Goal: Task Accomplishment & Management: Use online tool/utility

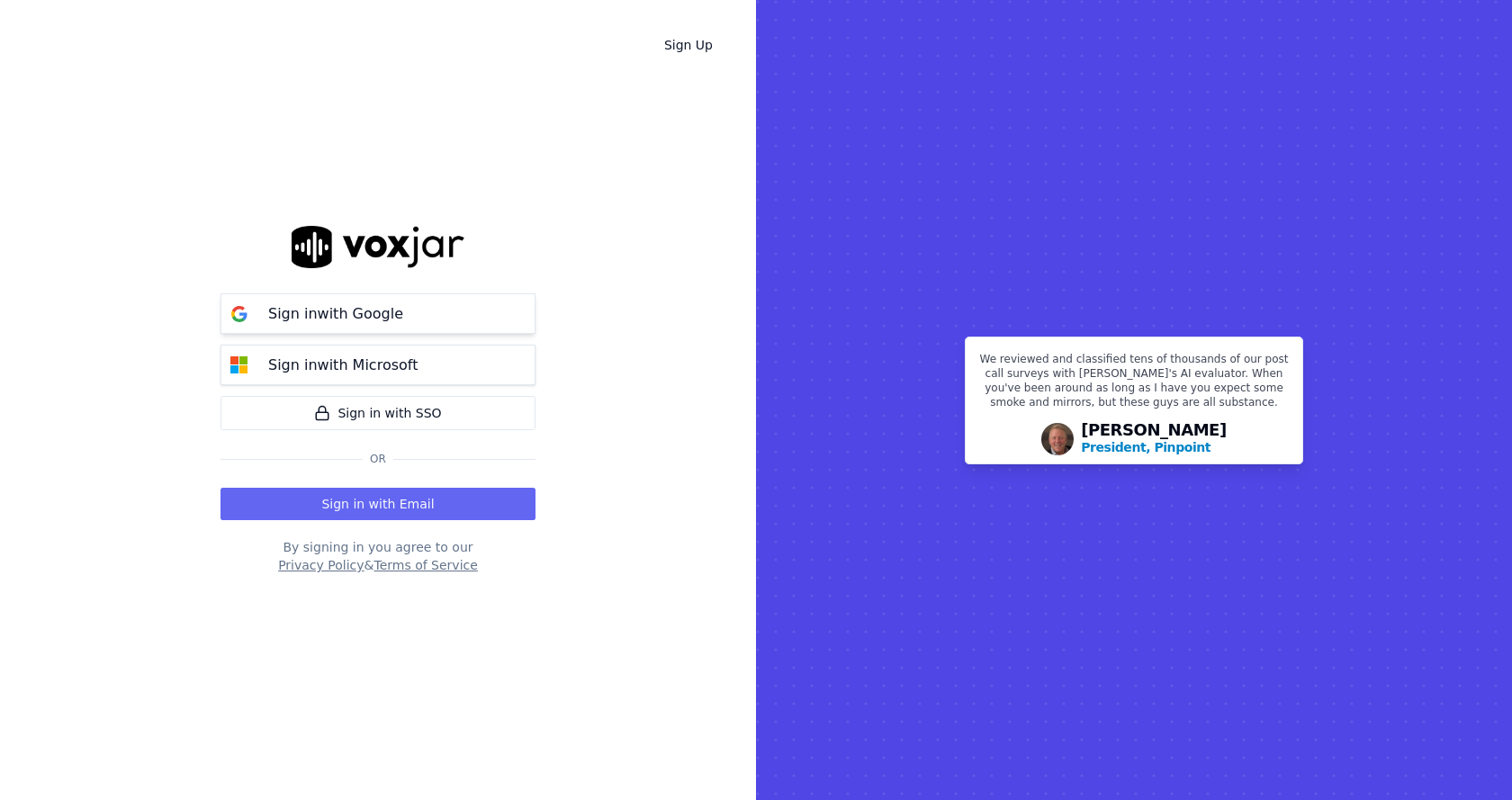
click at [367, 319] on p "Sign in with Google" at bounding box center [336, 314] width 135 height 22
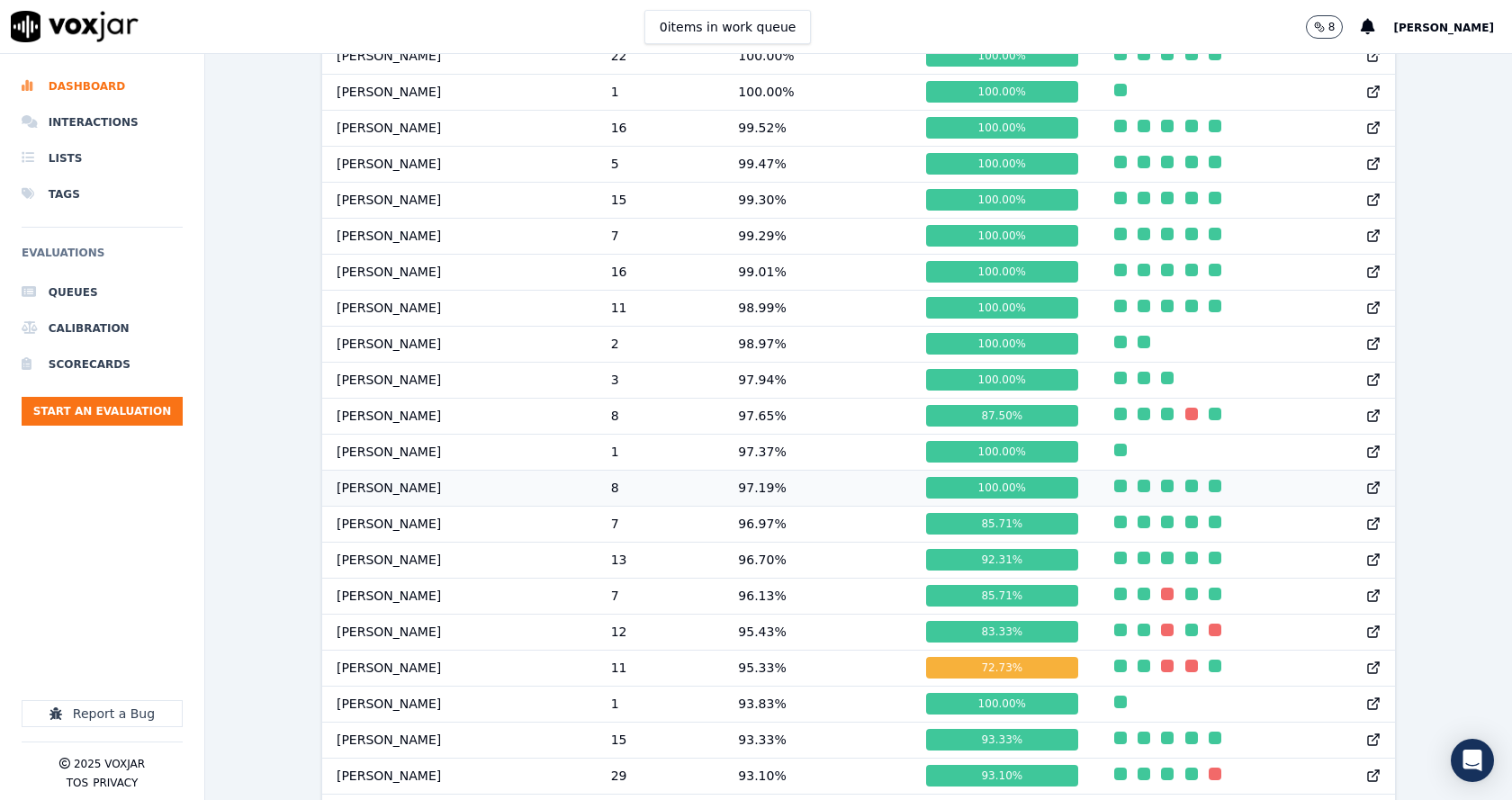
scroll to position [1260, 0]
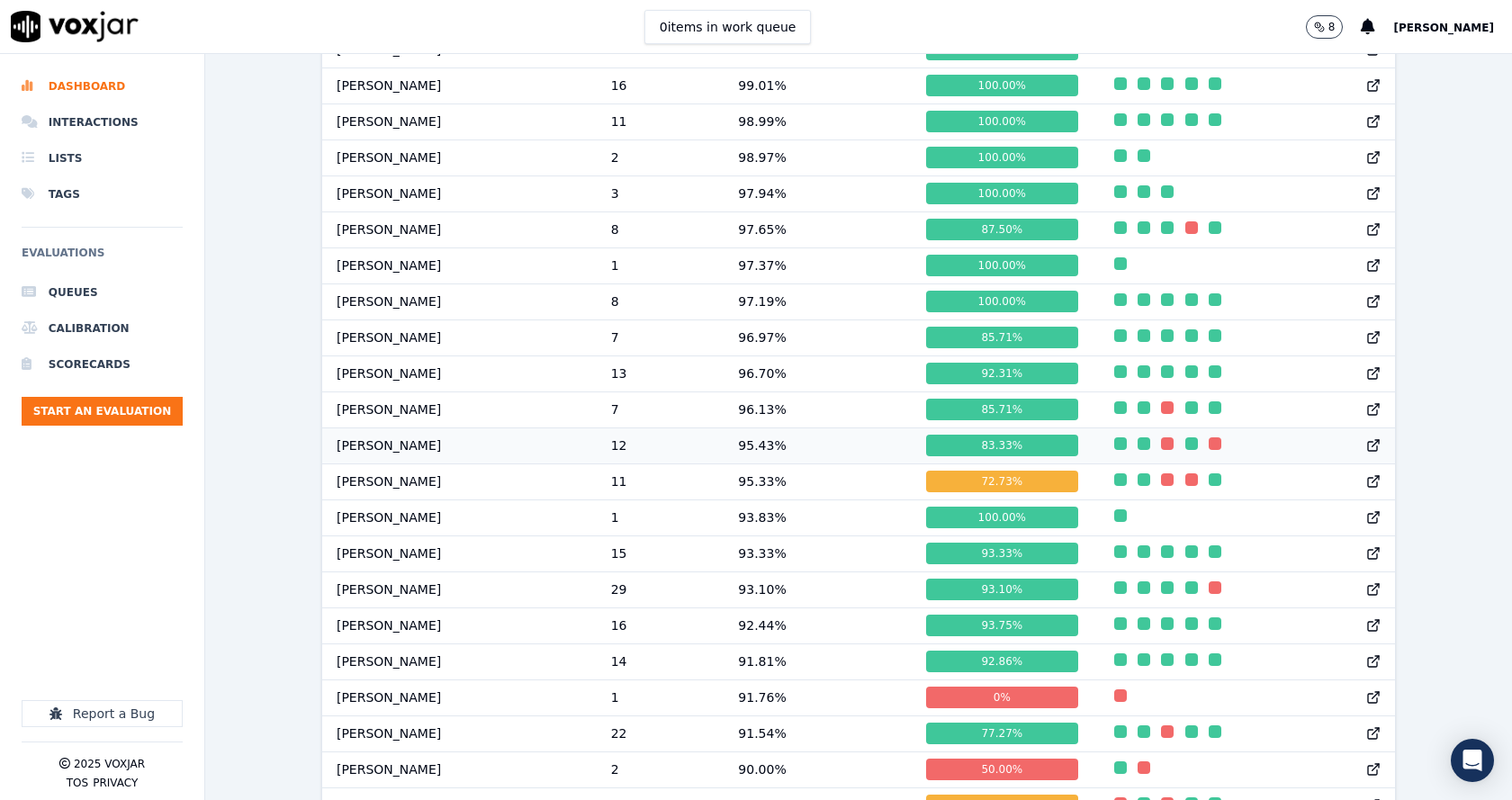
click at [432, 463] on td "[PERSON_NAME]" at bounding box center [459, 445] width 274 height 36
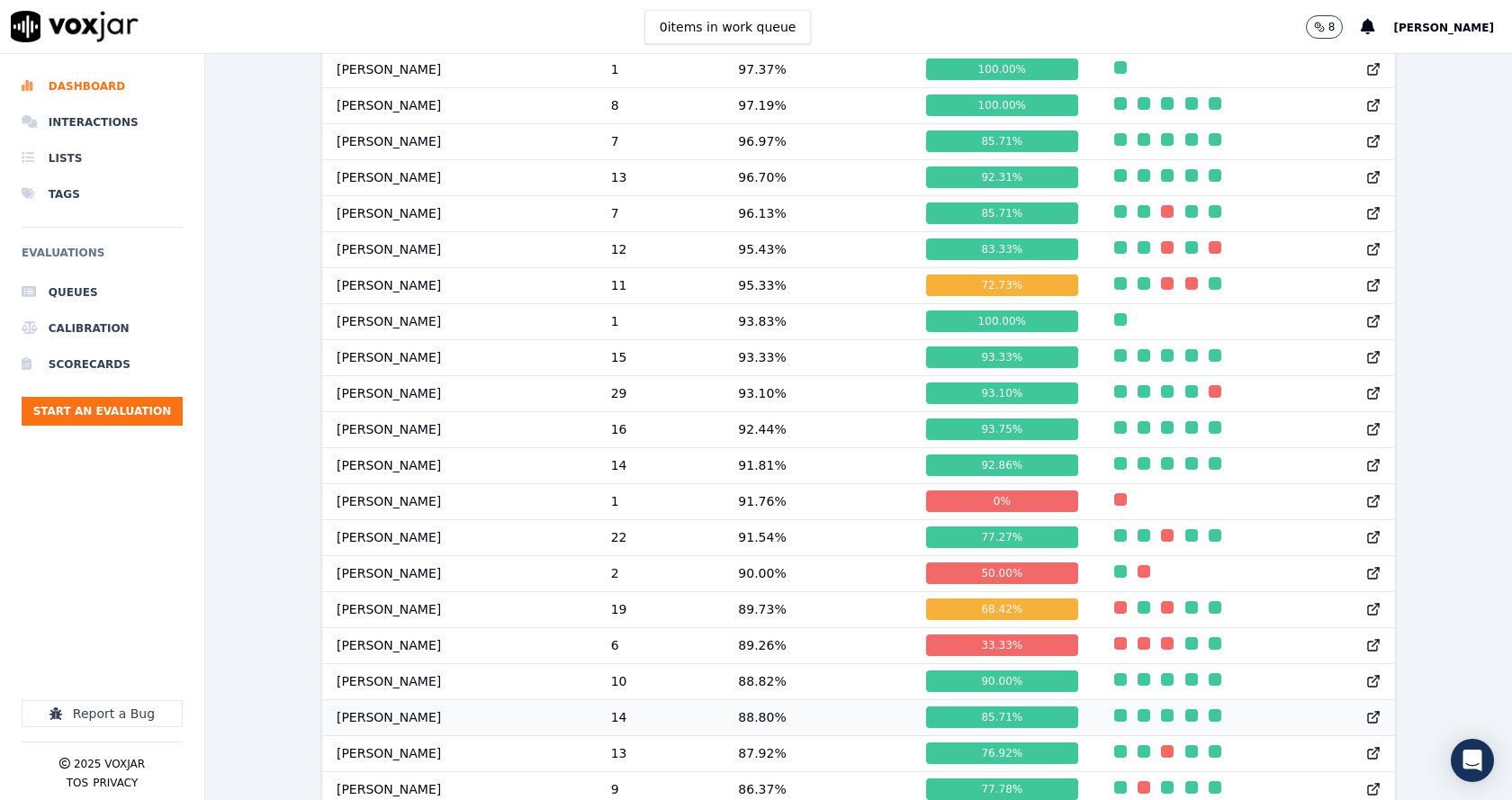
scroll to position [1434, 0]
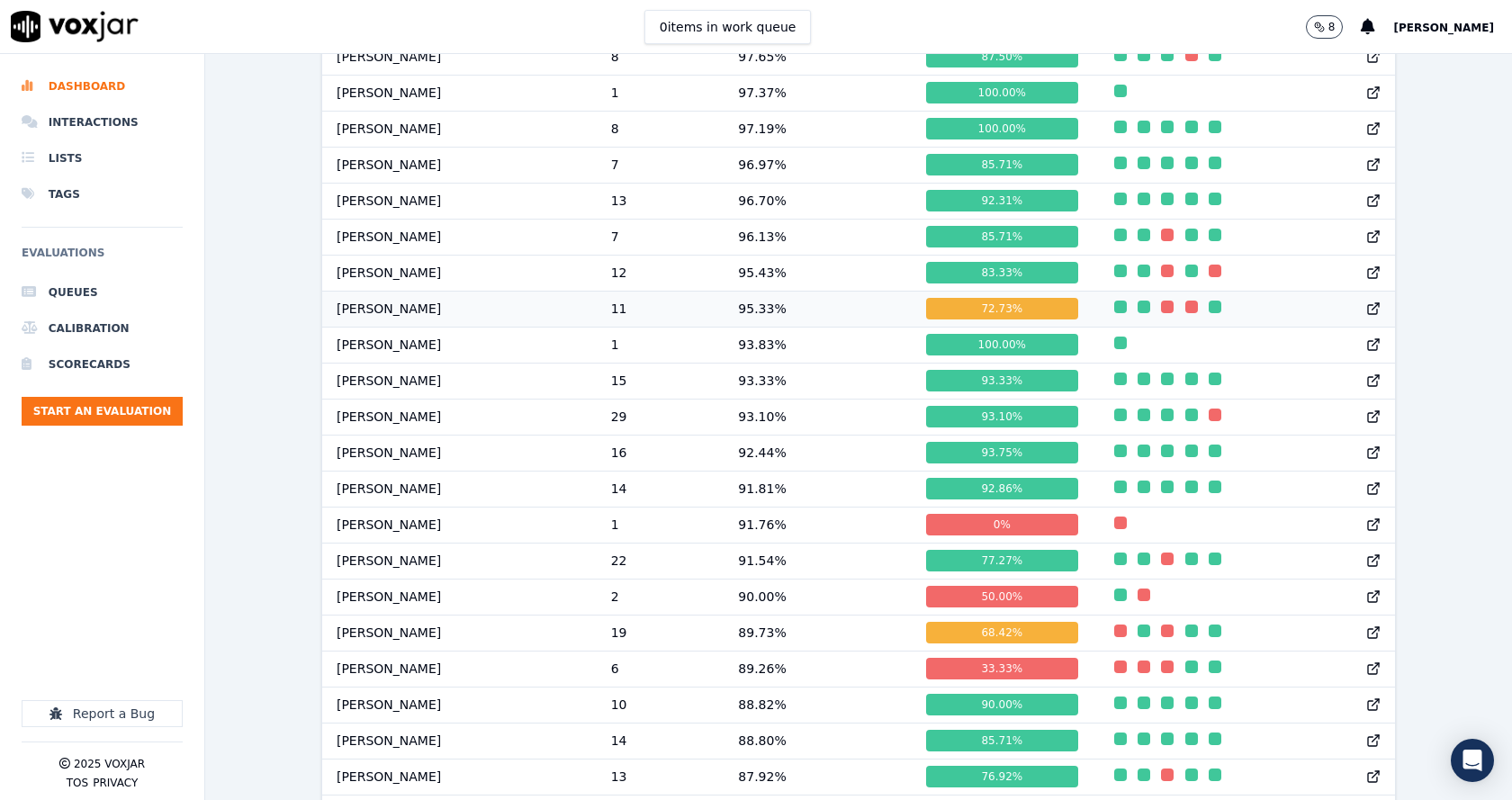
click at [763, 319] on td "95.33 %" at bounding box center [817, 309] width 188 height 36
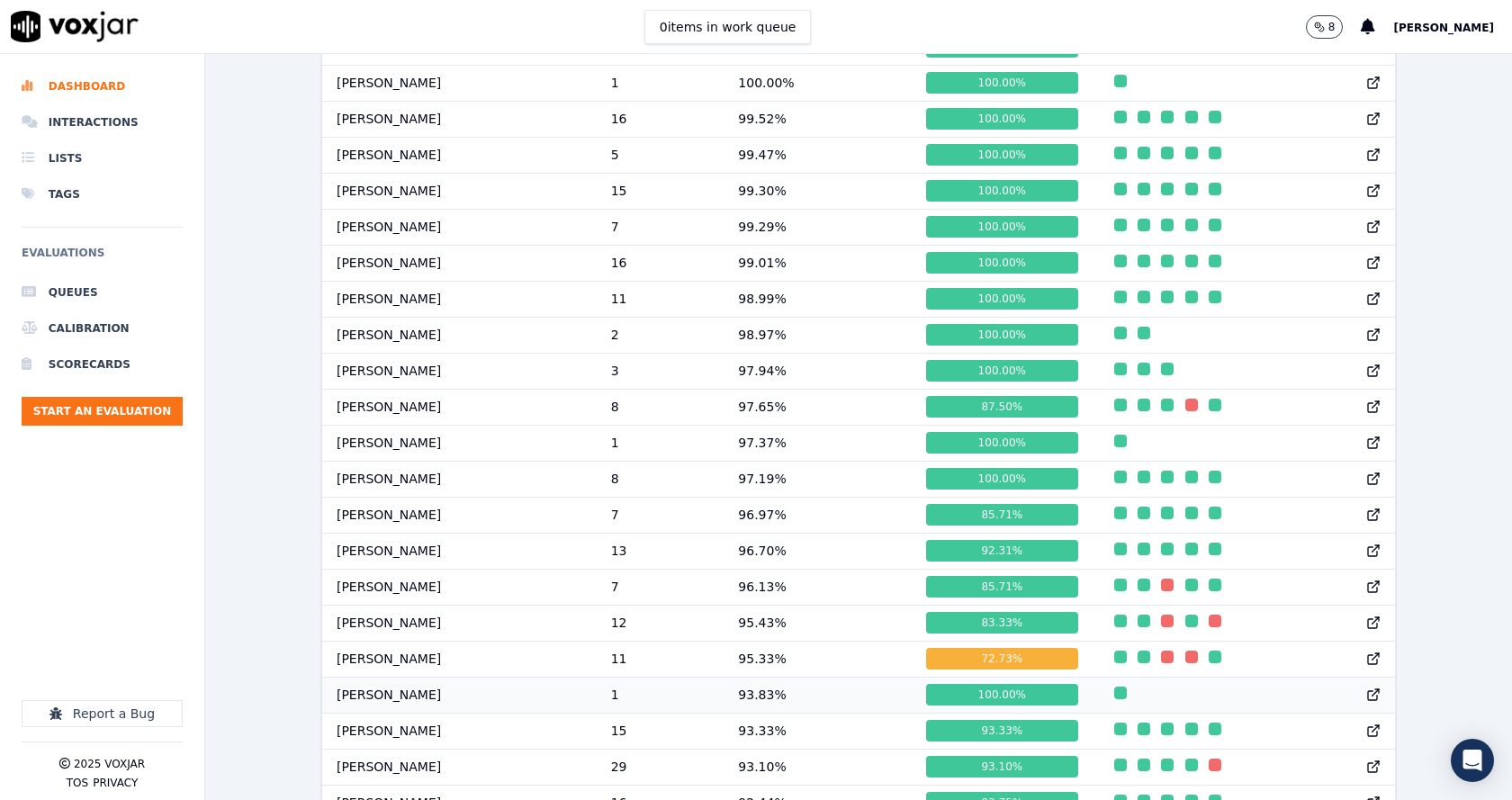
scroll to position [1254, 0]
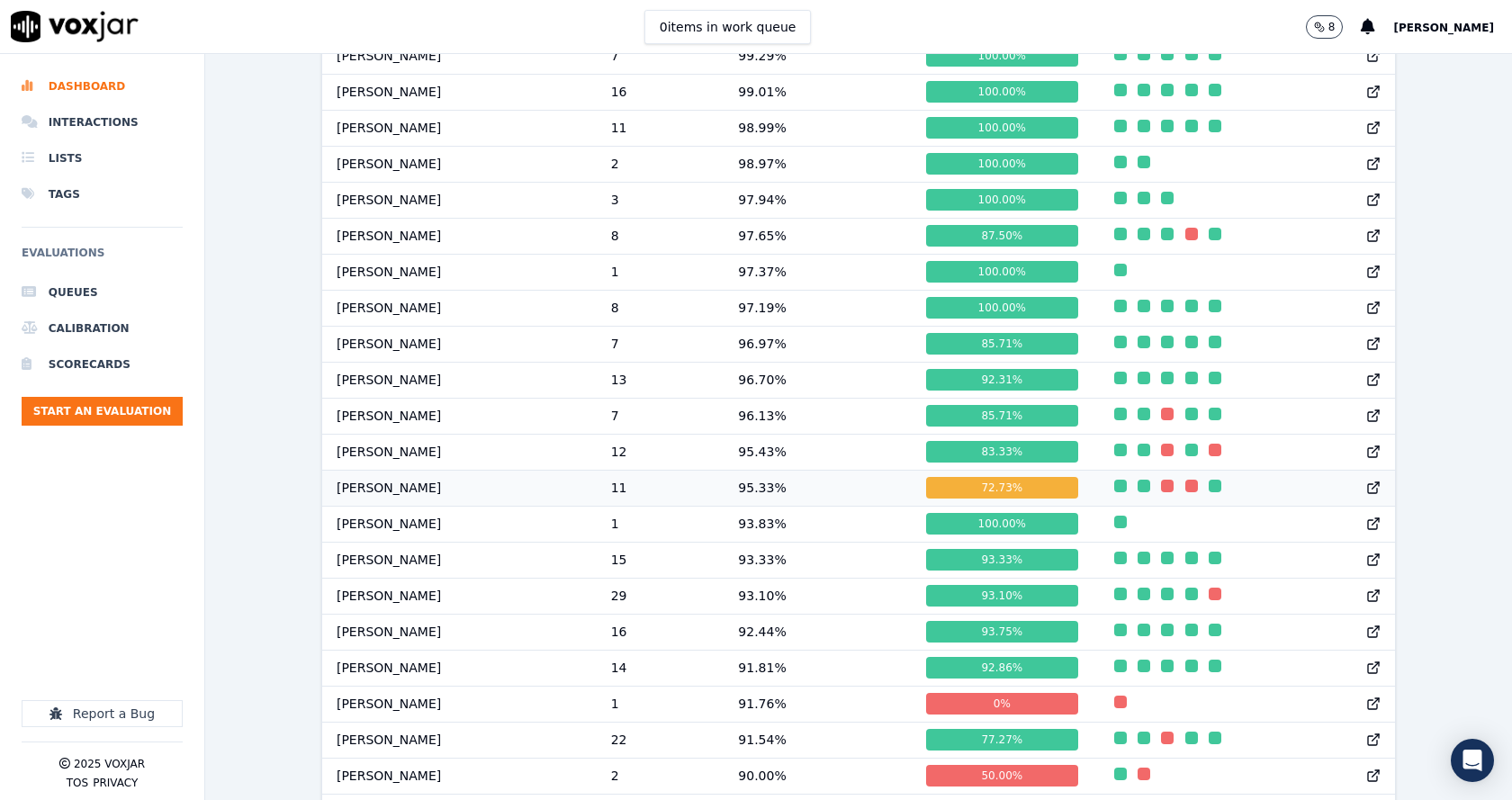
click at [777, 500] on td "95.33 %" at bounding box center [817, 488] width 188 height 36
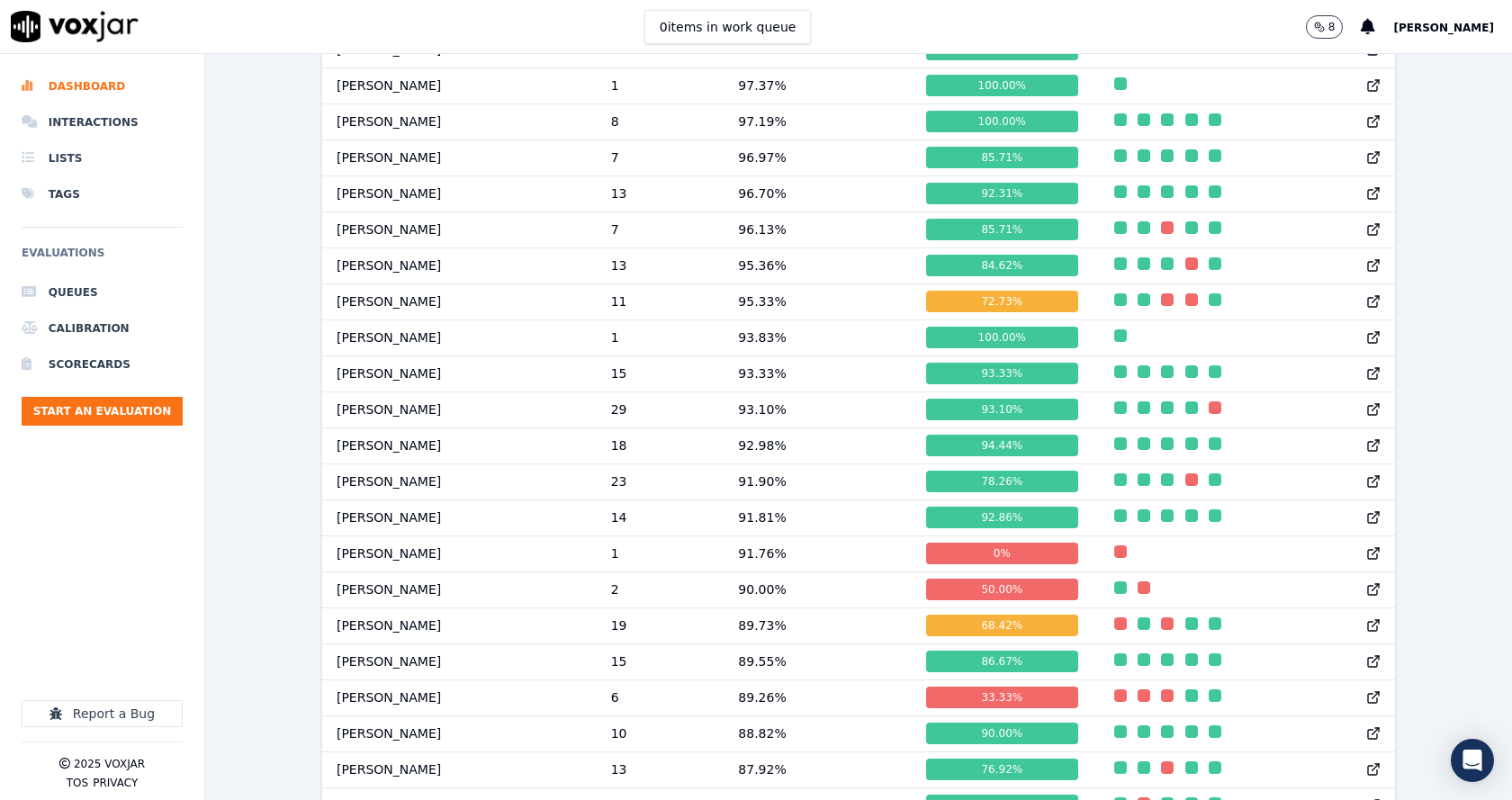
scroll to position [1441, 0]
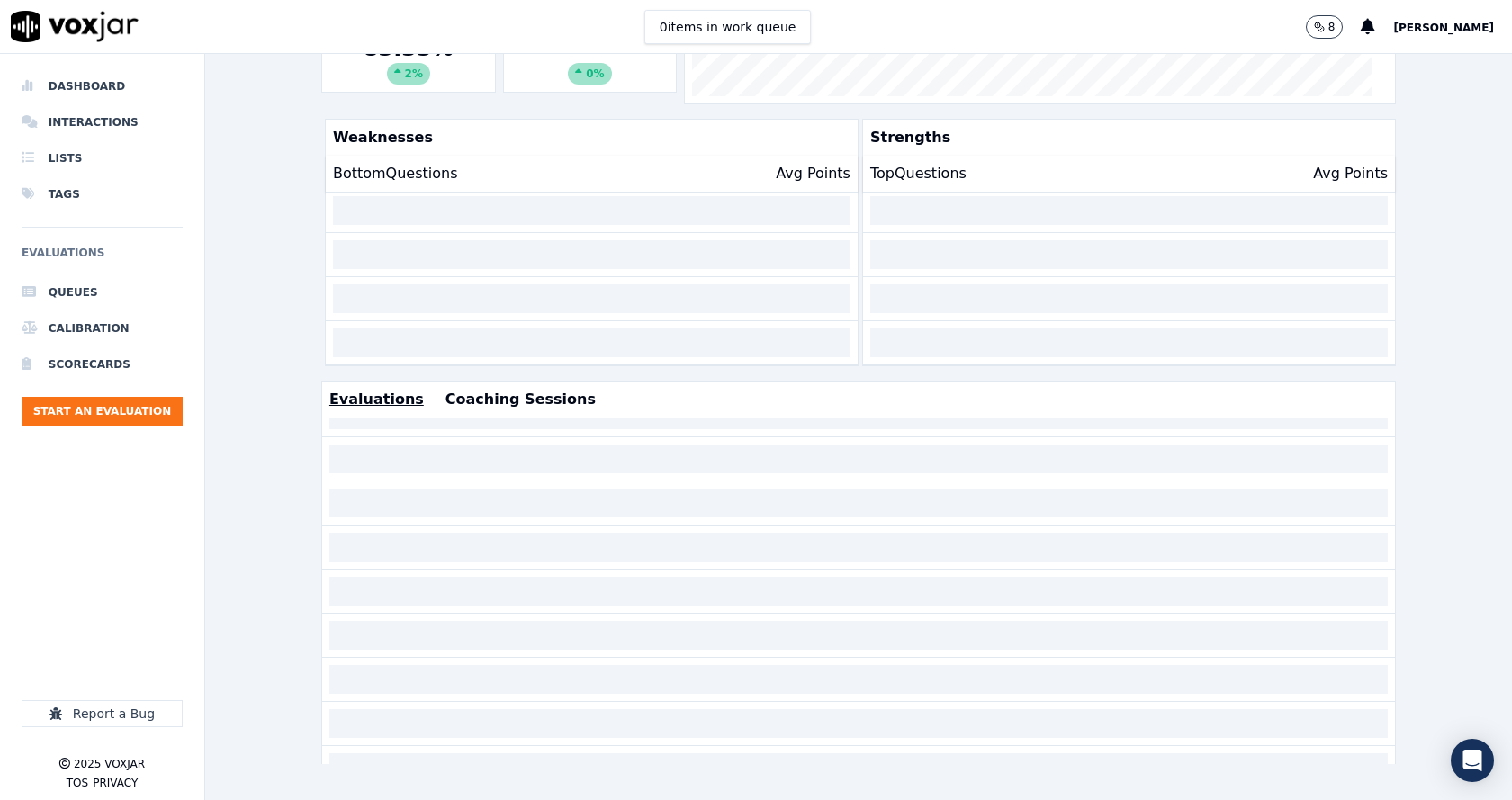
scroll to position [41, 0]
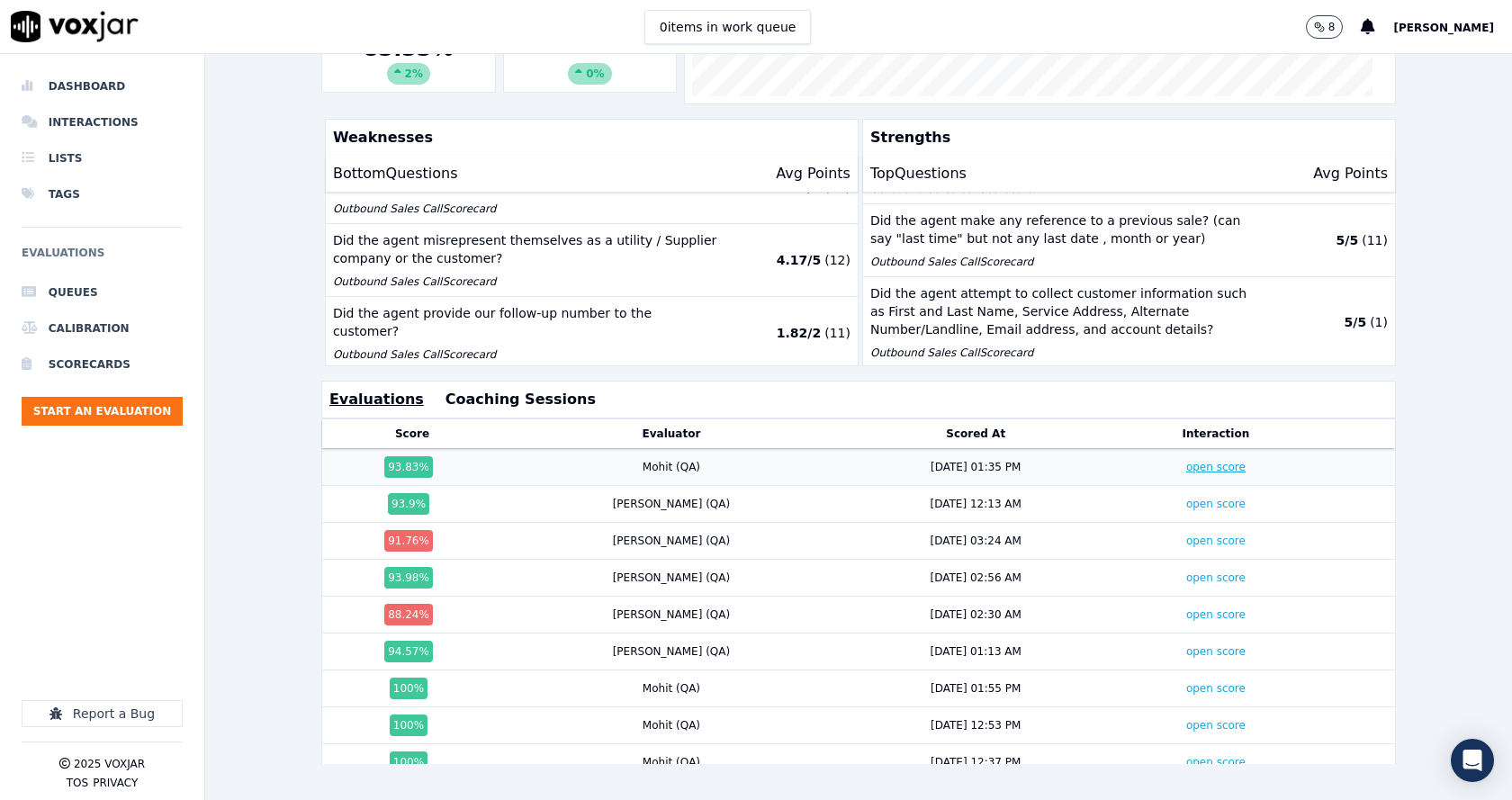
click at [1186, 461] on link "open score" at bounding box center [1216, 467] width 59 height 13
click at [1186, 498] on link "open score" at bounding box center [1216, 504] width 59 height 13
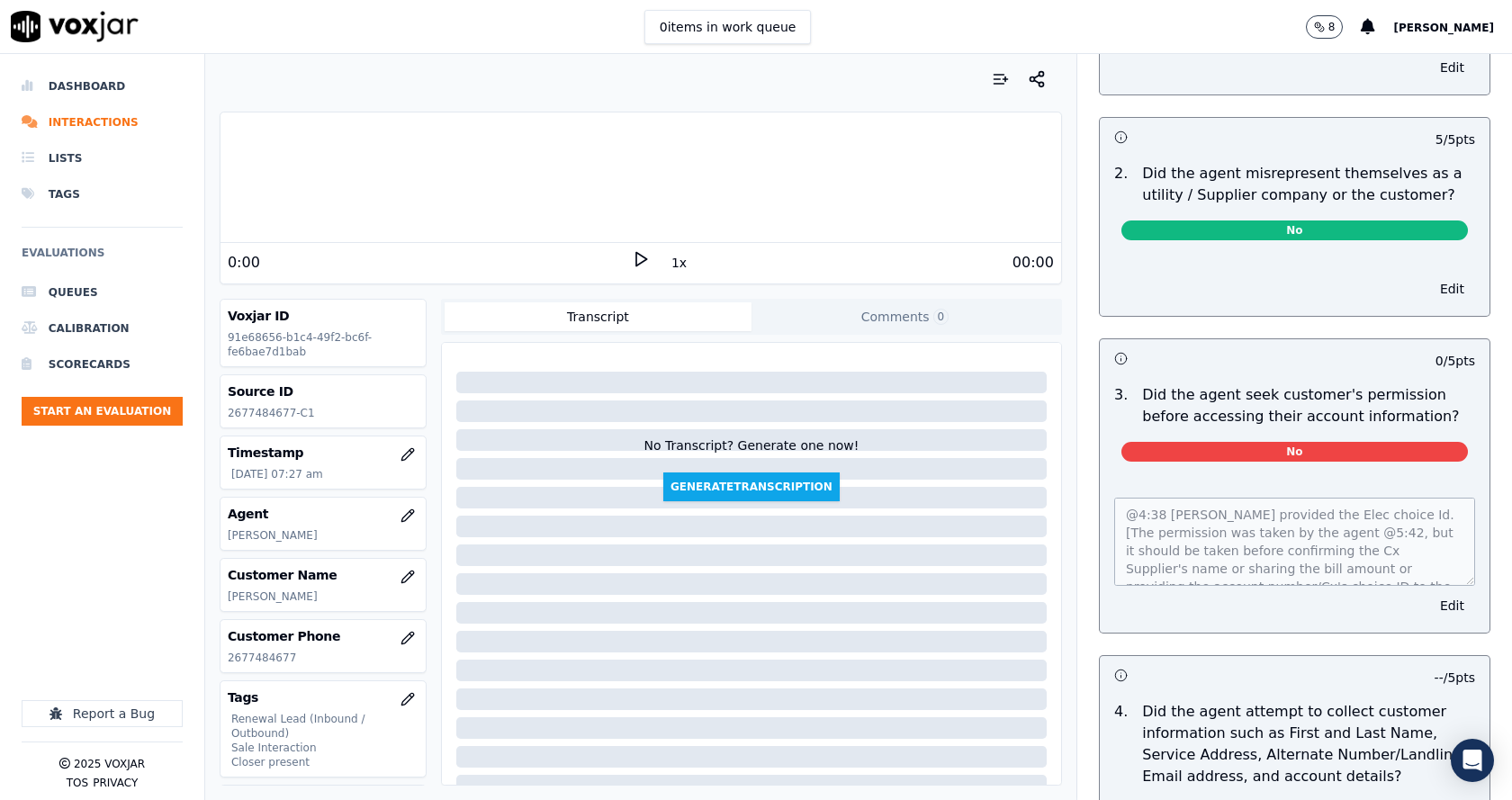
scroll to position [1260, 0]
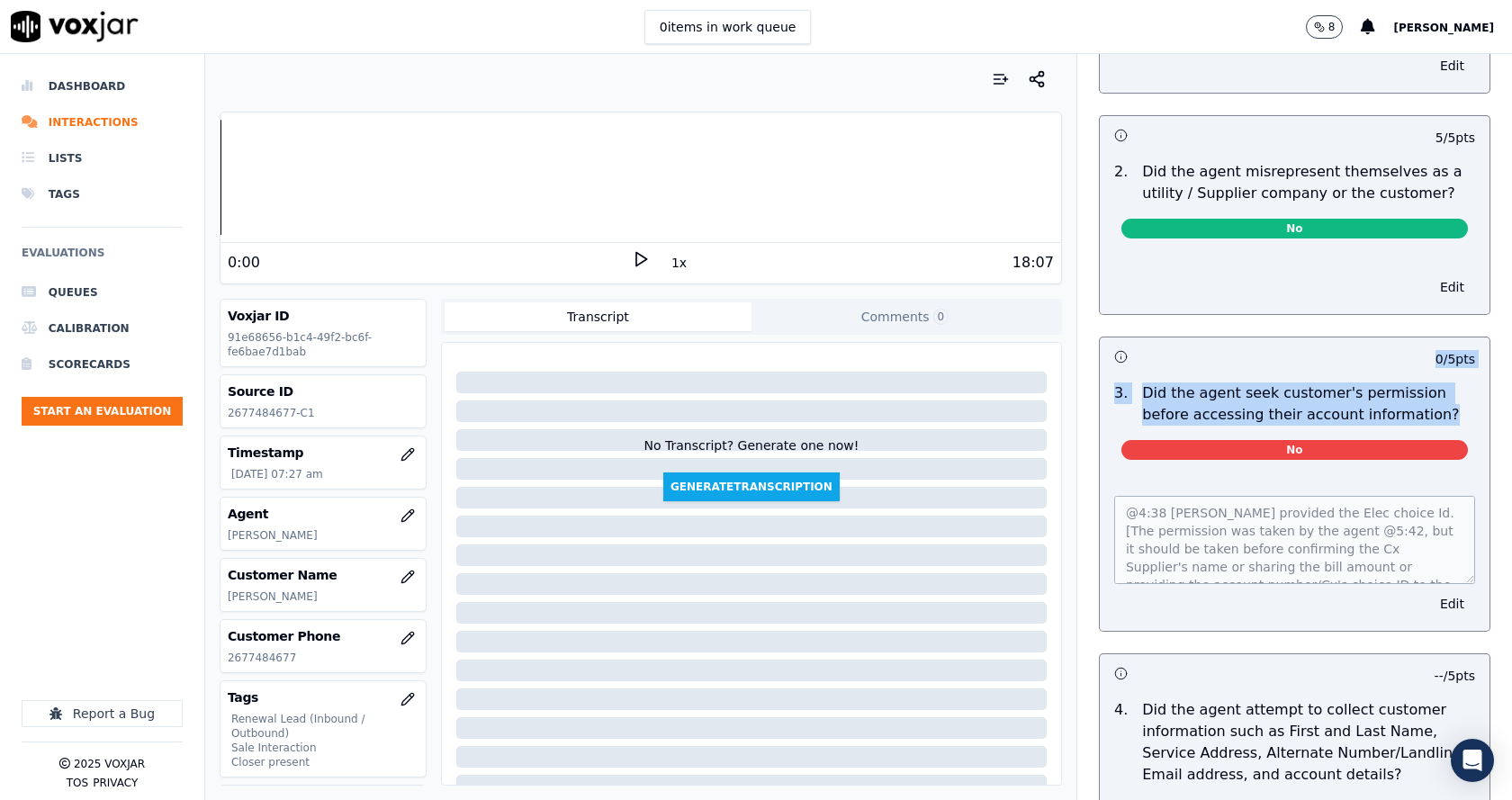
drag, startPoint x: 1302, startPoint y: 383, endPoint x: 1175, endPoint y: 346, distance: 132.3
click at [1175, 346] on div "0 / 5 pts 3 . Did the agent seek customer's permission before accessing their a…" at bounding box center [1294, 484] width 392 height 295
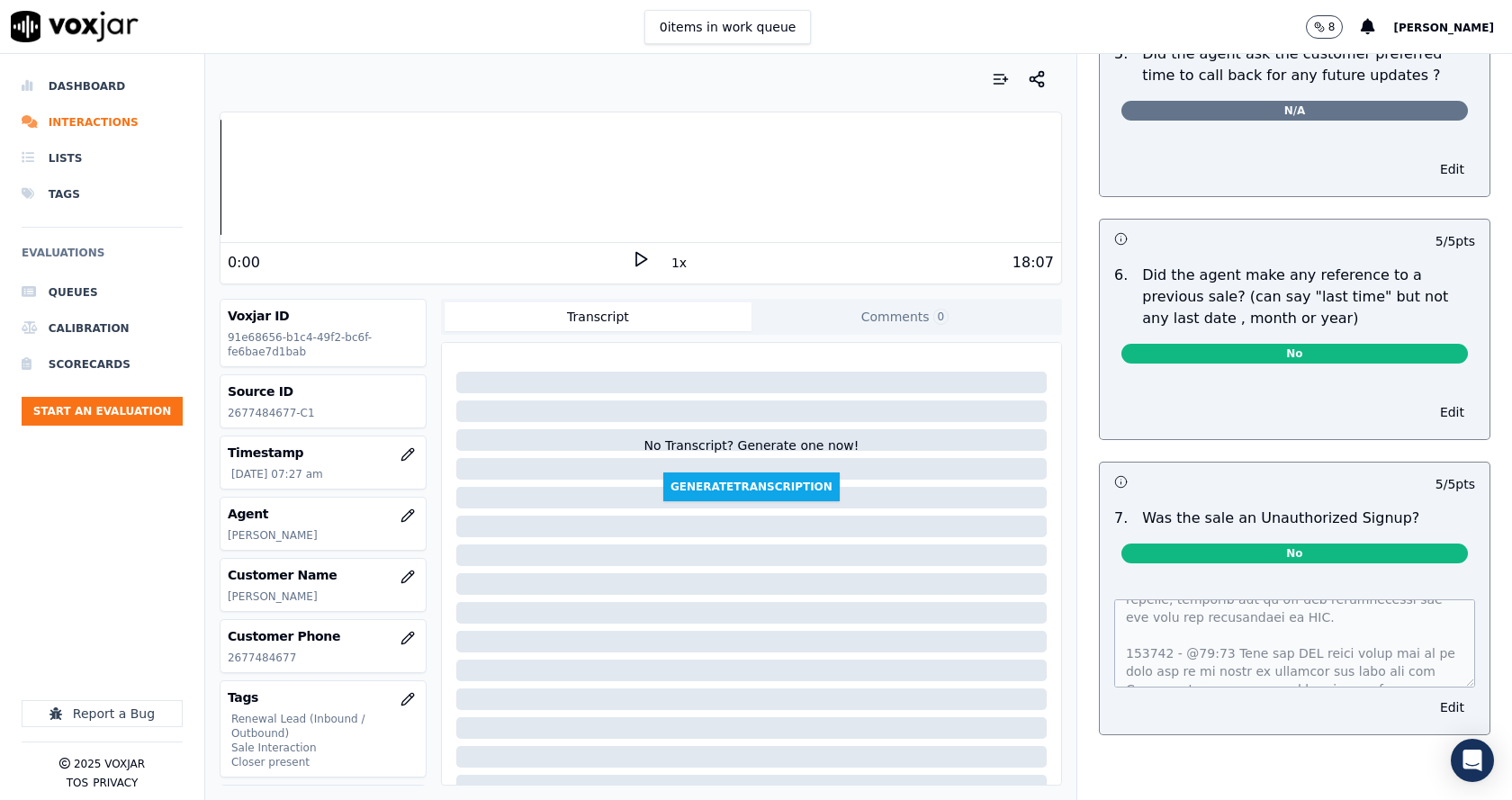
scroll to position [720, 0]
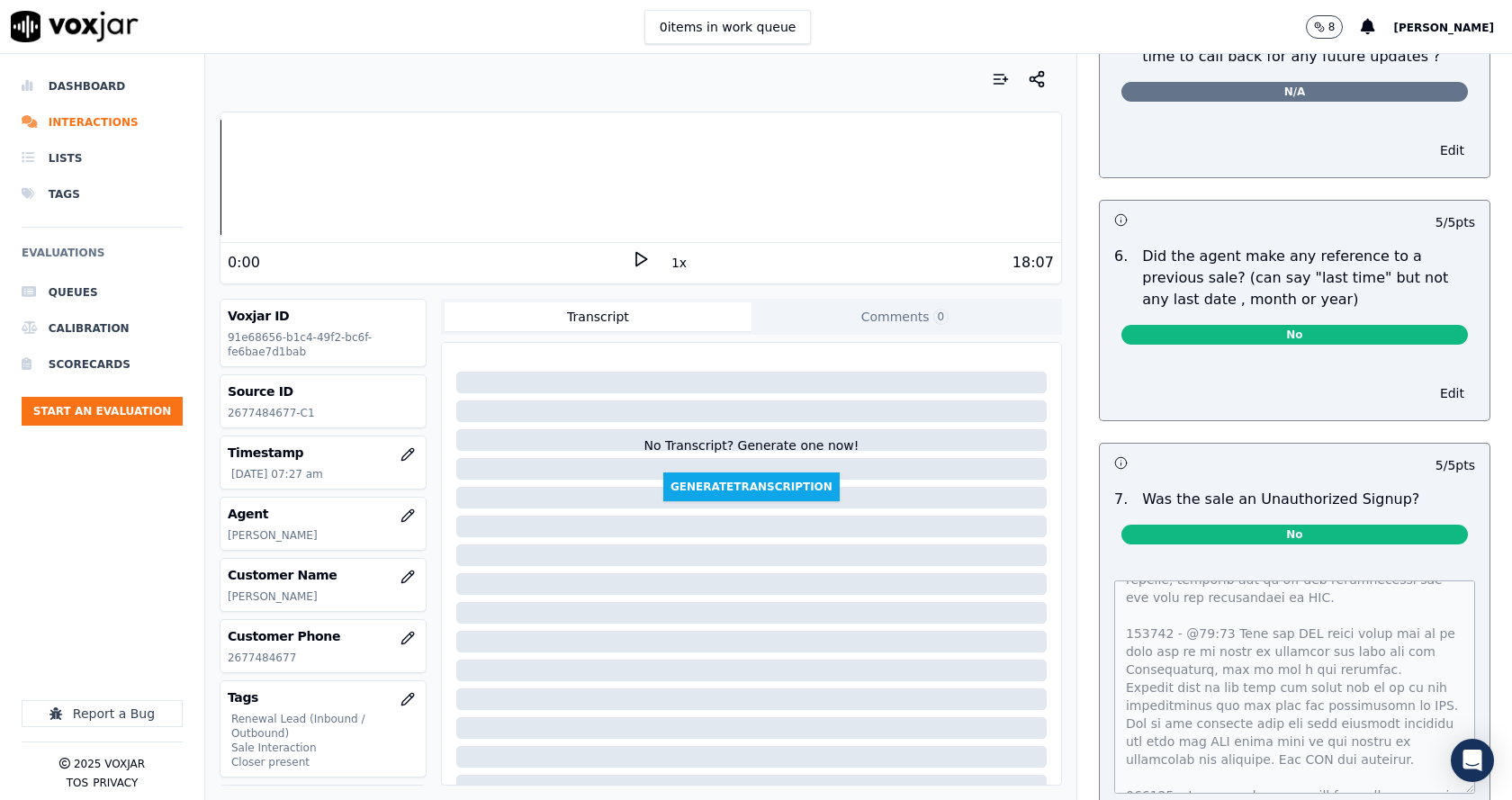
click at [1445, 762] on div "Outbound Sales Call Scorecard A scorecard to review outbound sales calls for be…" at bounding box center [1294, 427] width 435 height 746
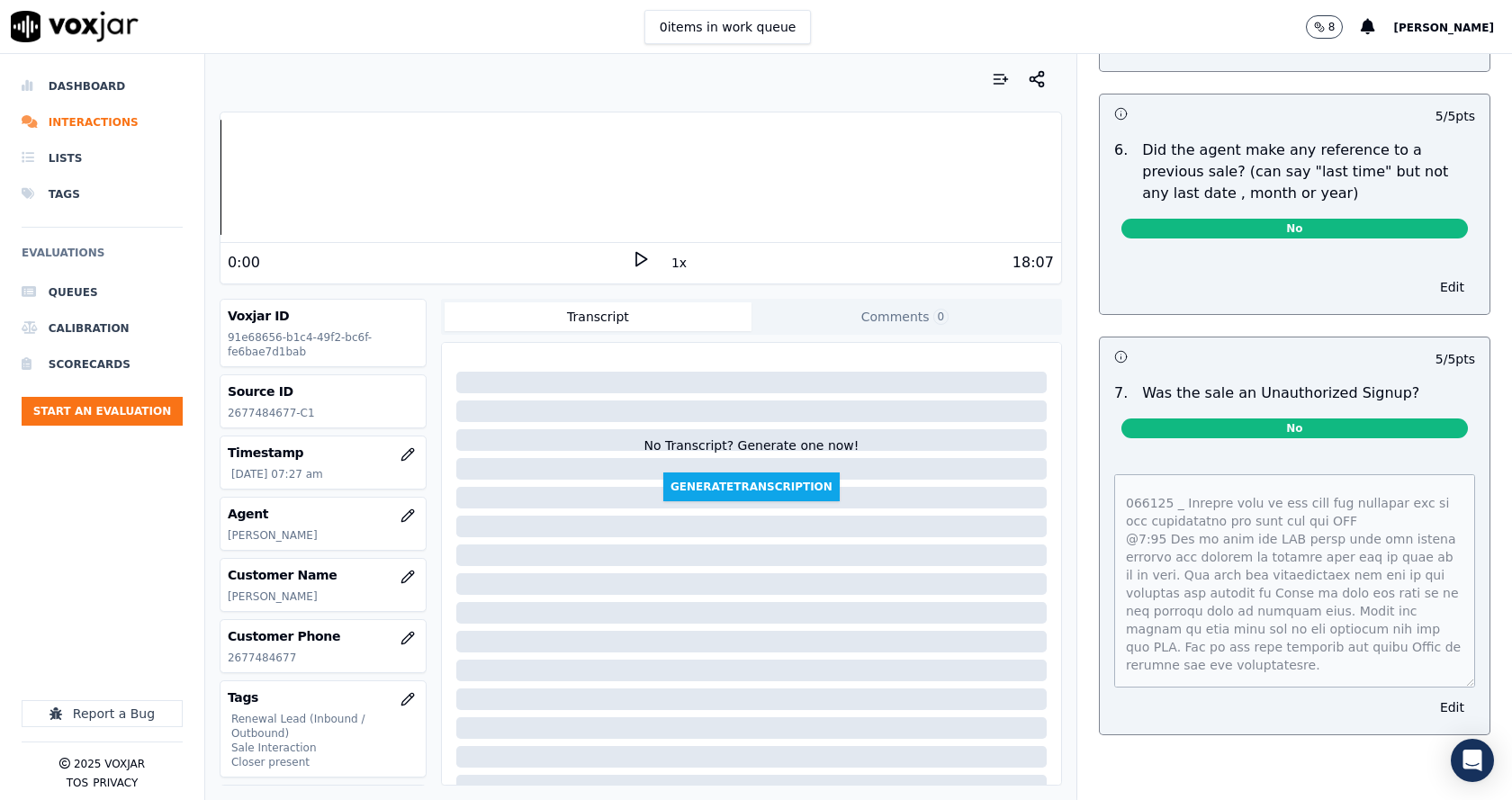
scroll to position [865, 0]
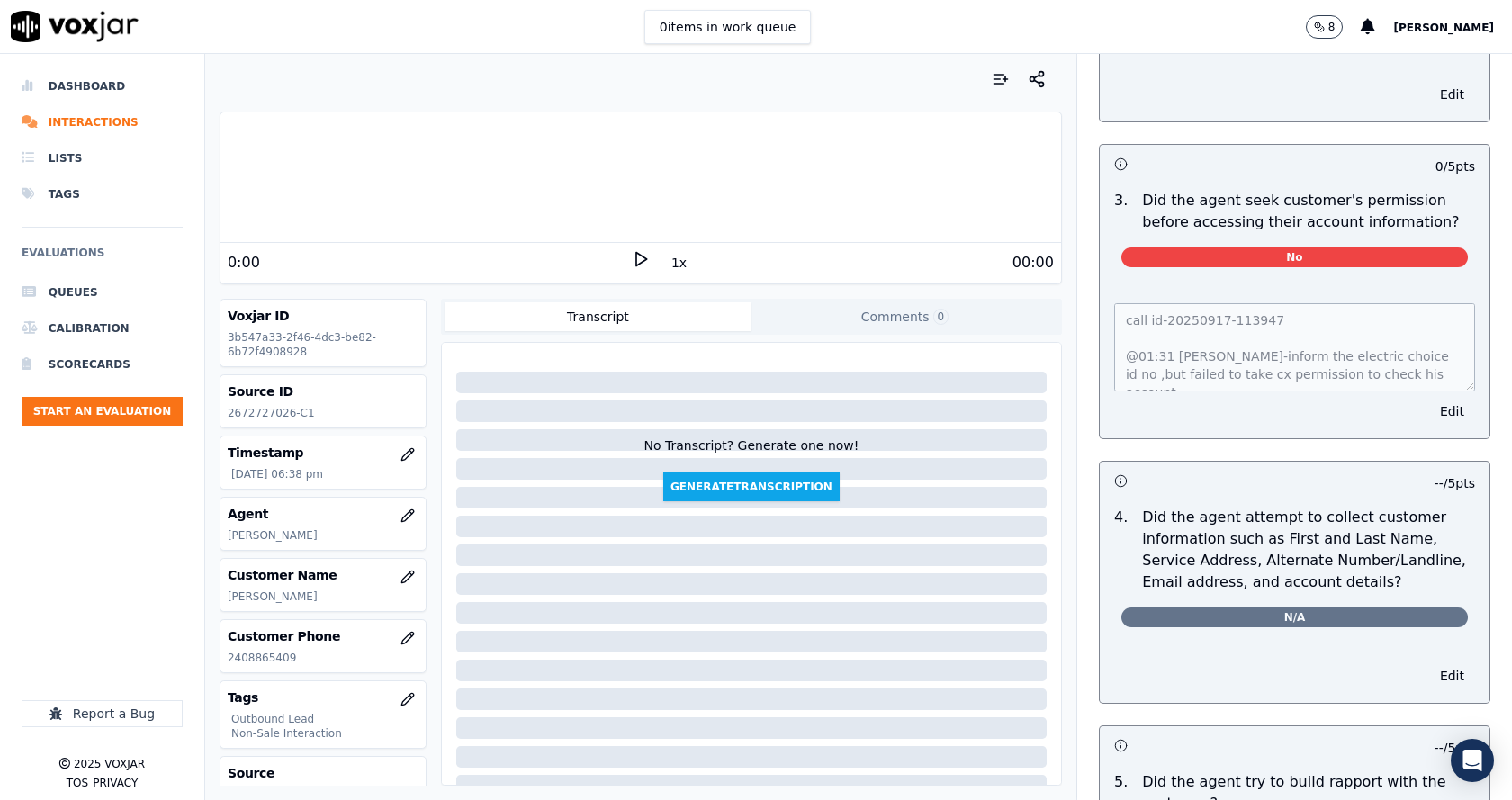
scroll to position [1440, 0]
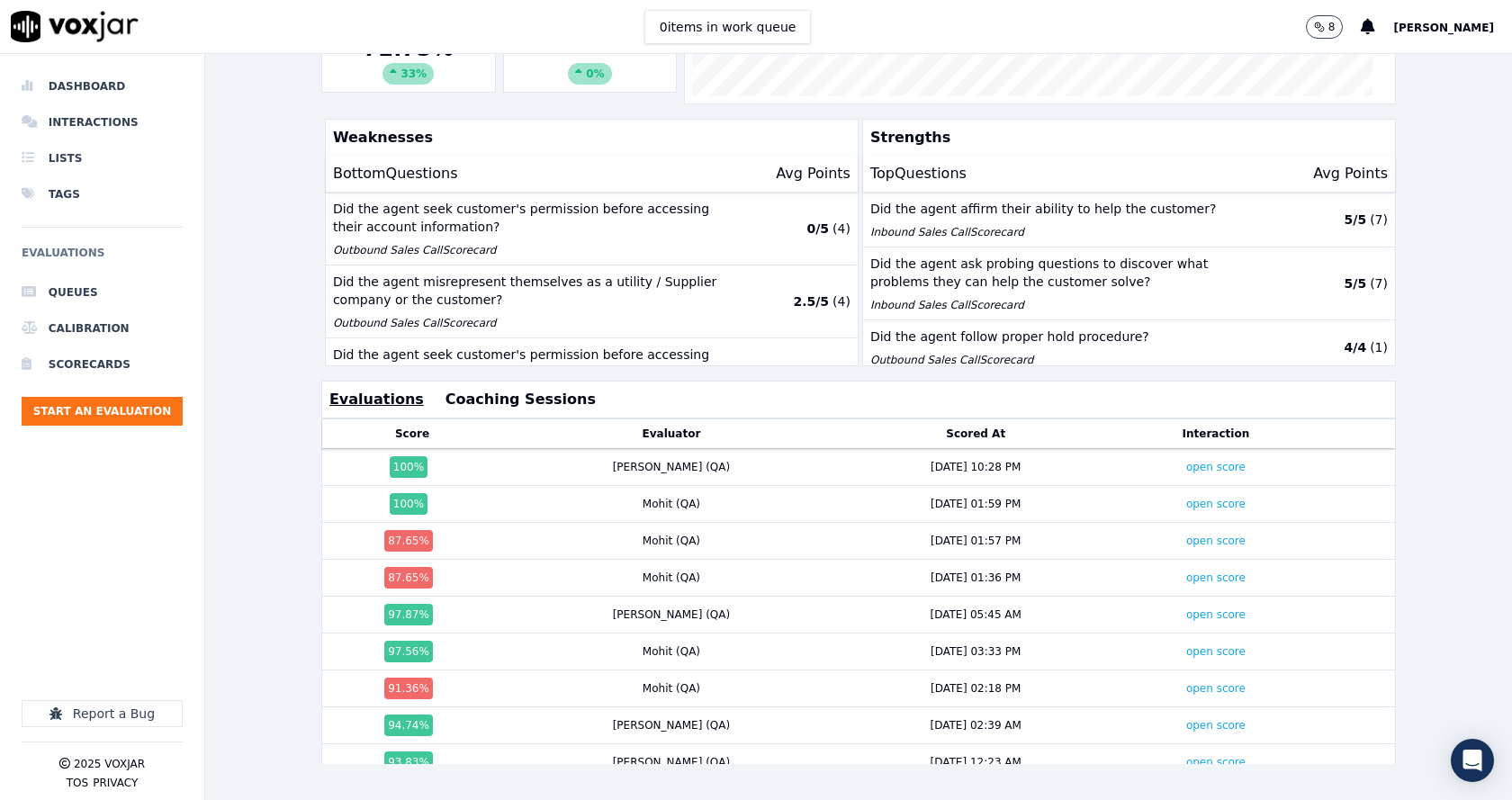
scroll to position [400, 0]
click at [1186, 535] on link "open score" at bounding box center [1216, 541] width 59 height 13
click at [1186, 571] on link "open score" at bounding box center [1216, 578] width 59 height 13
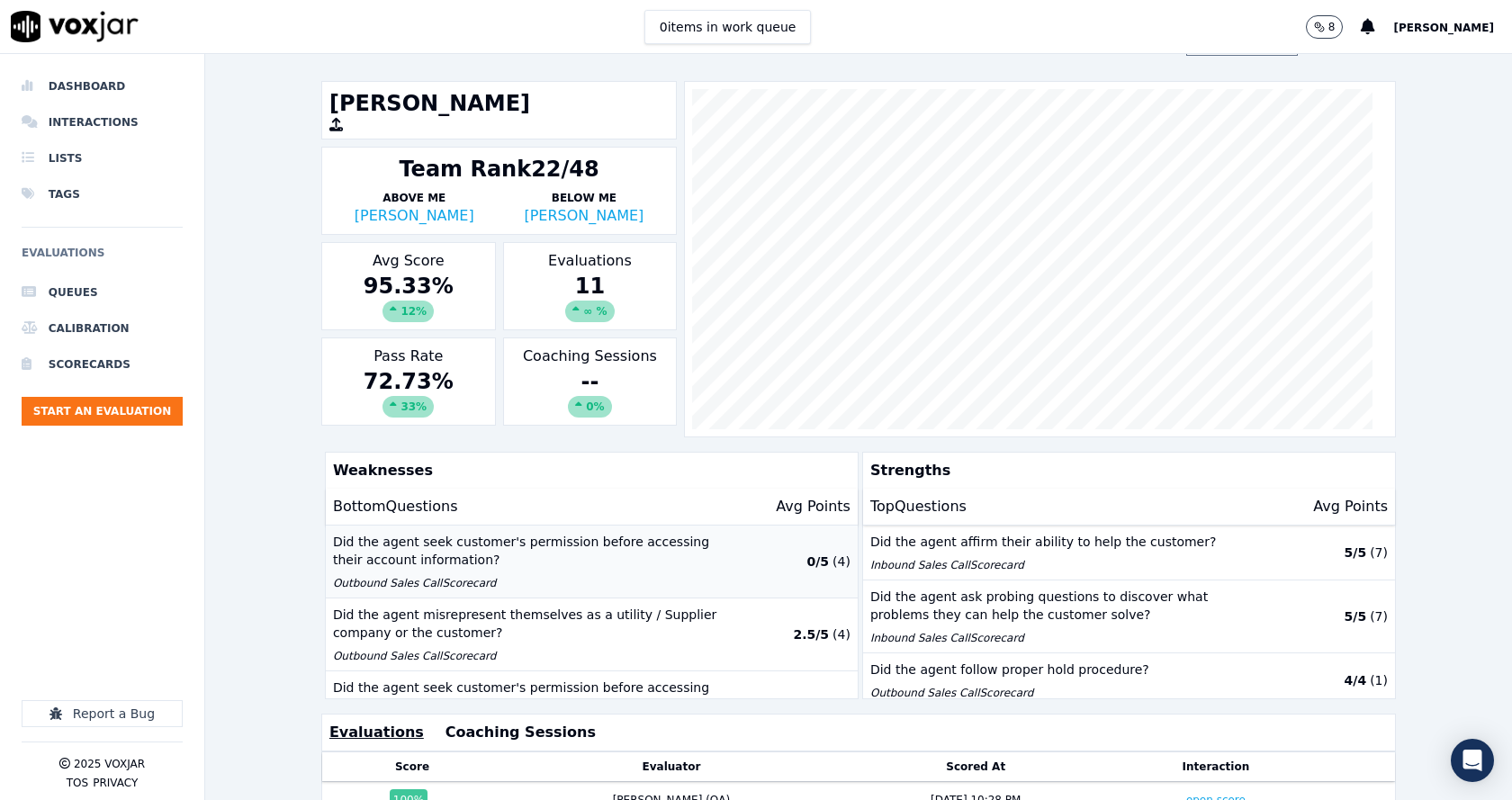
scroll to position [0, 0]
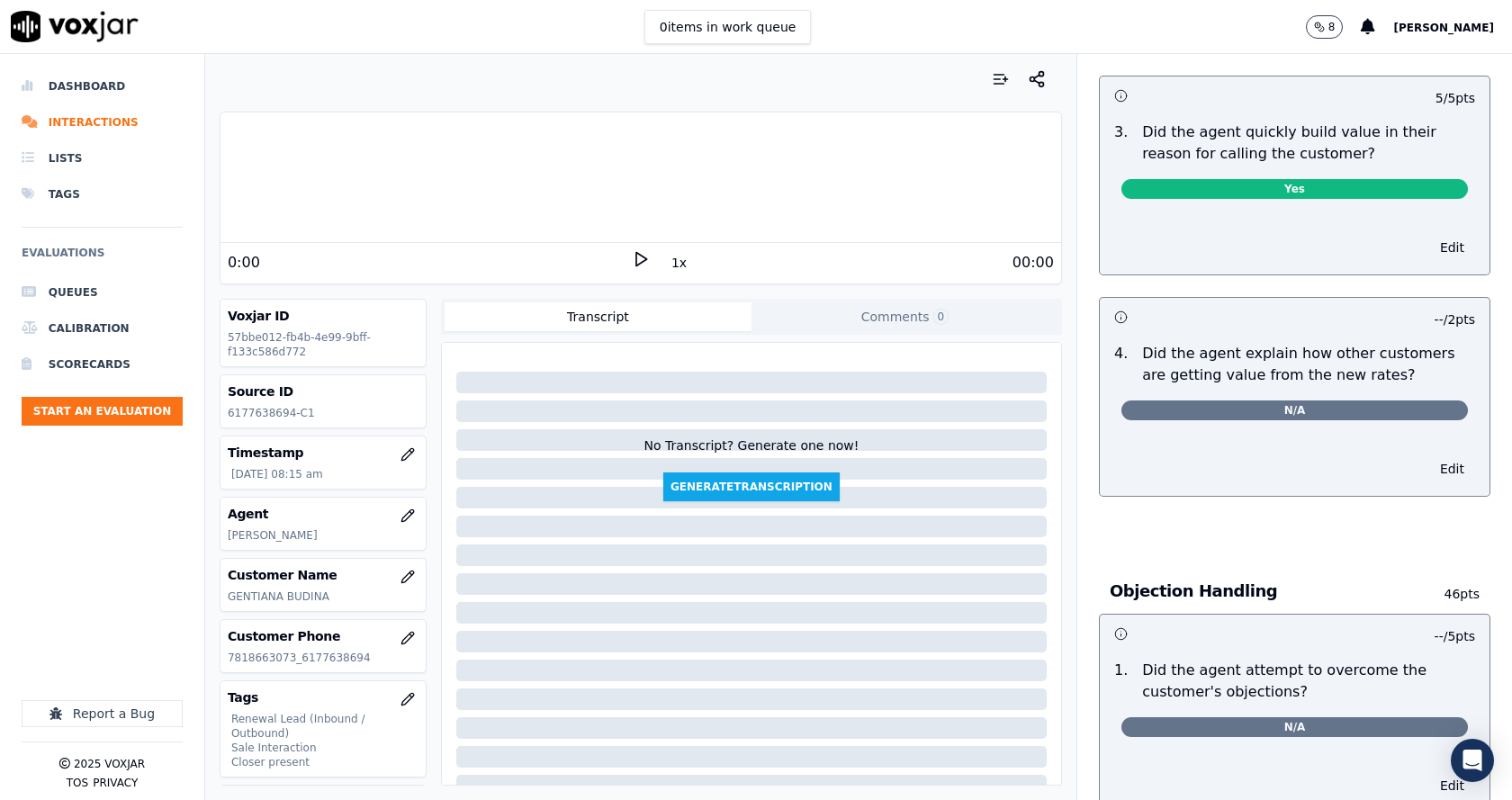
scroll to position [1080, 0]
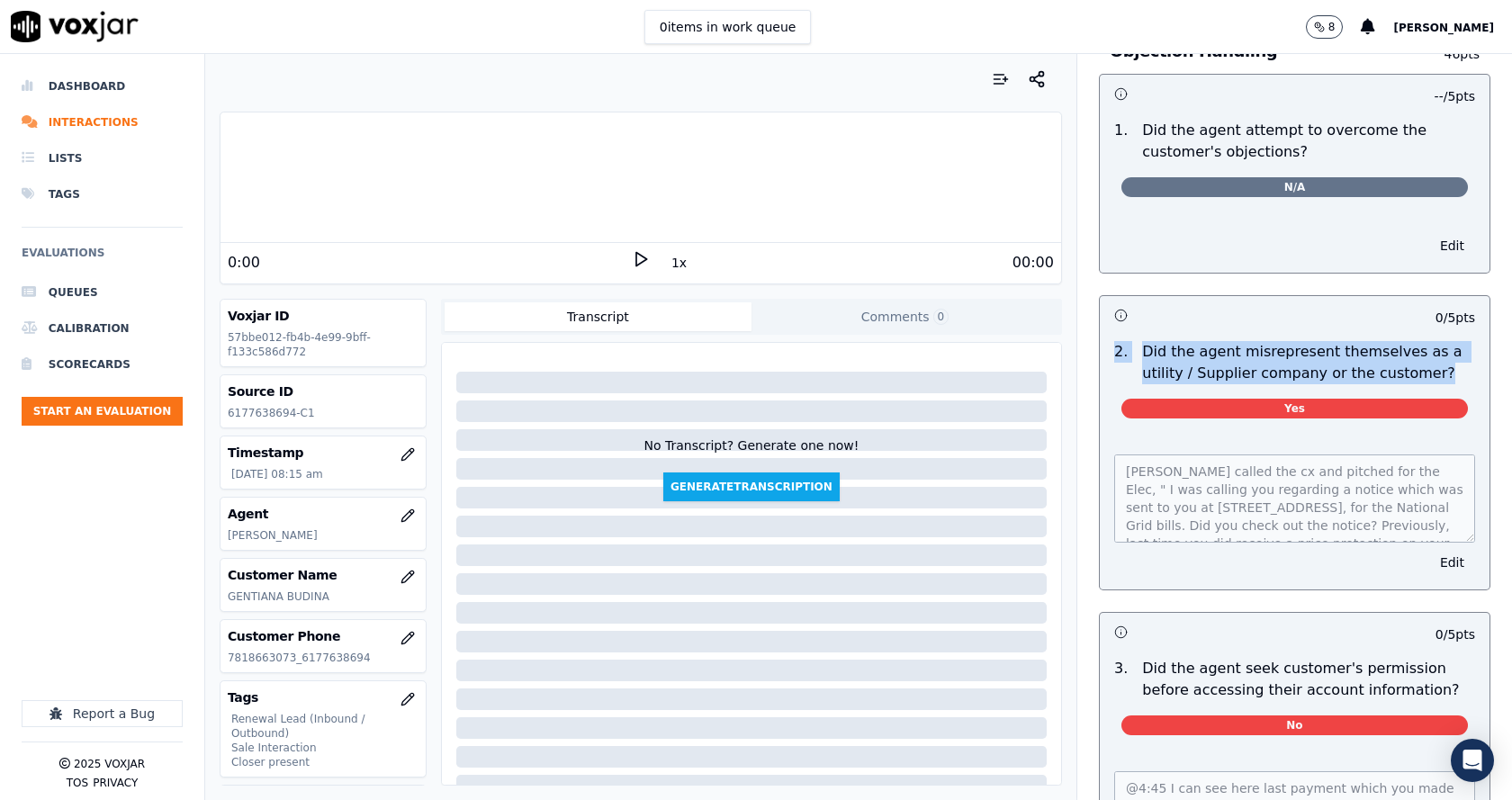
drag, startPoint x: 1366, startPoint y: 353, endPoint x: 1085, endPoint y: 341, distance: 281.3
click at [1100, 341] on div "2 . Did the agent misrepresent themselves as a utility / Supplier company or th…" at bounding box center [1294, 383] width 390 height 99
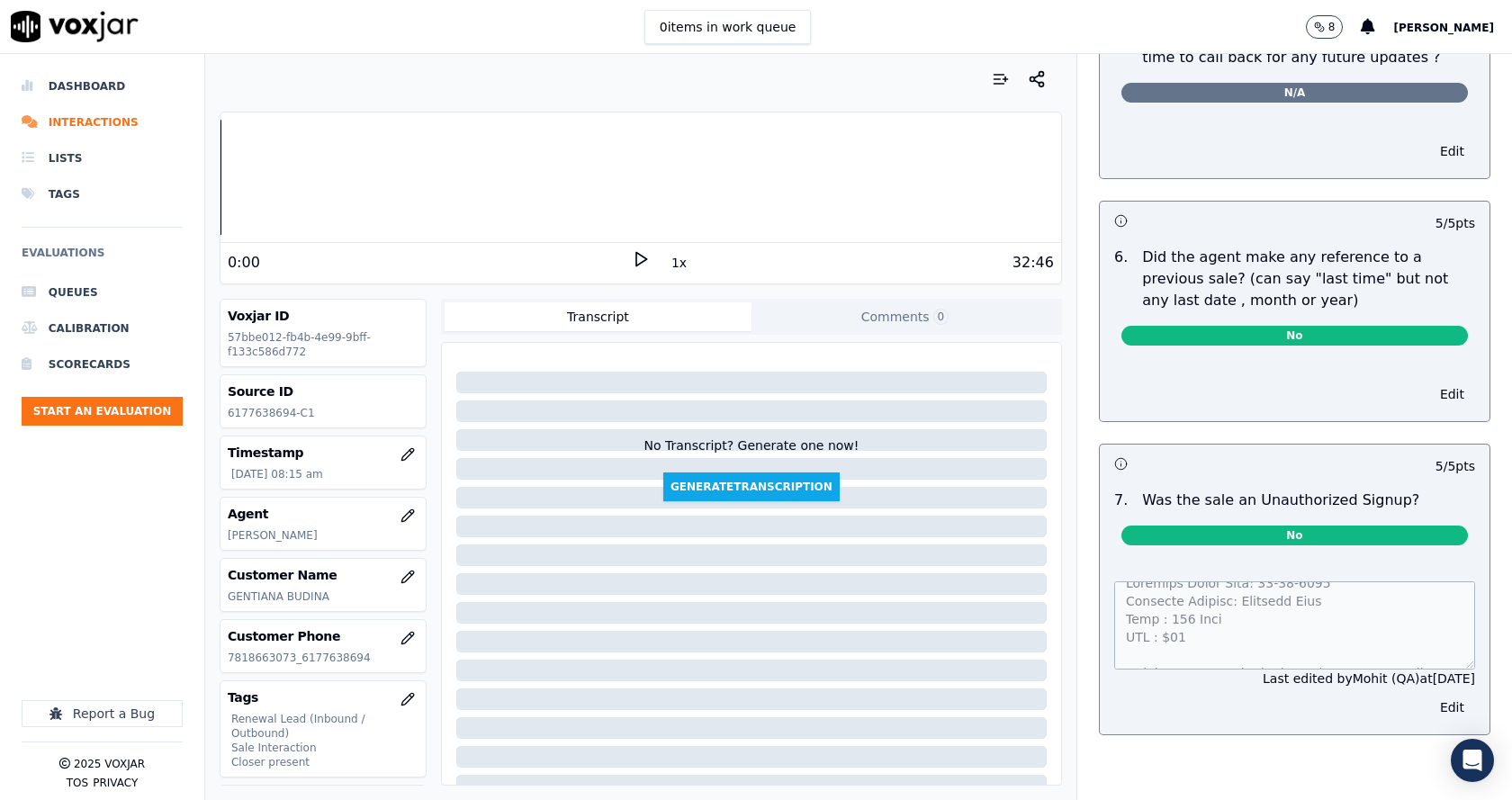
scroll to position [0, 0]
click at [1100, 560] on div "Last edited by Mohit (QA) at 18/09/2025 Edit" at bounding box center [1294, 647] width 390 height 175
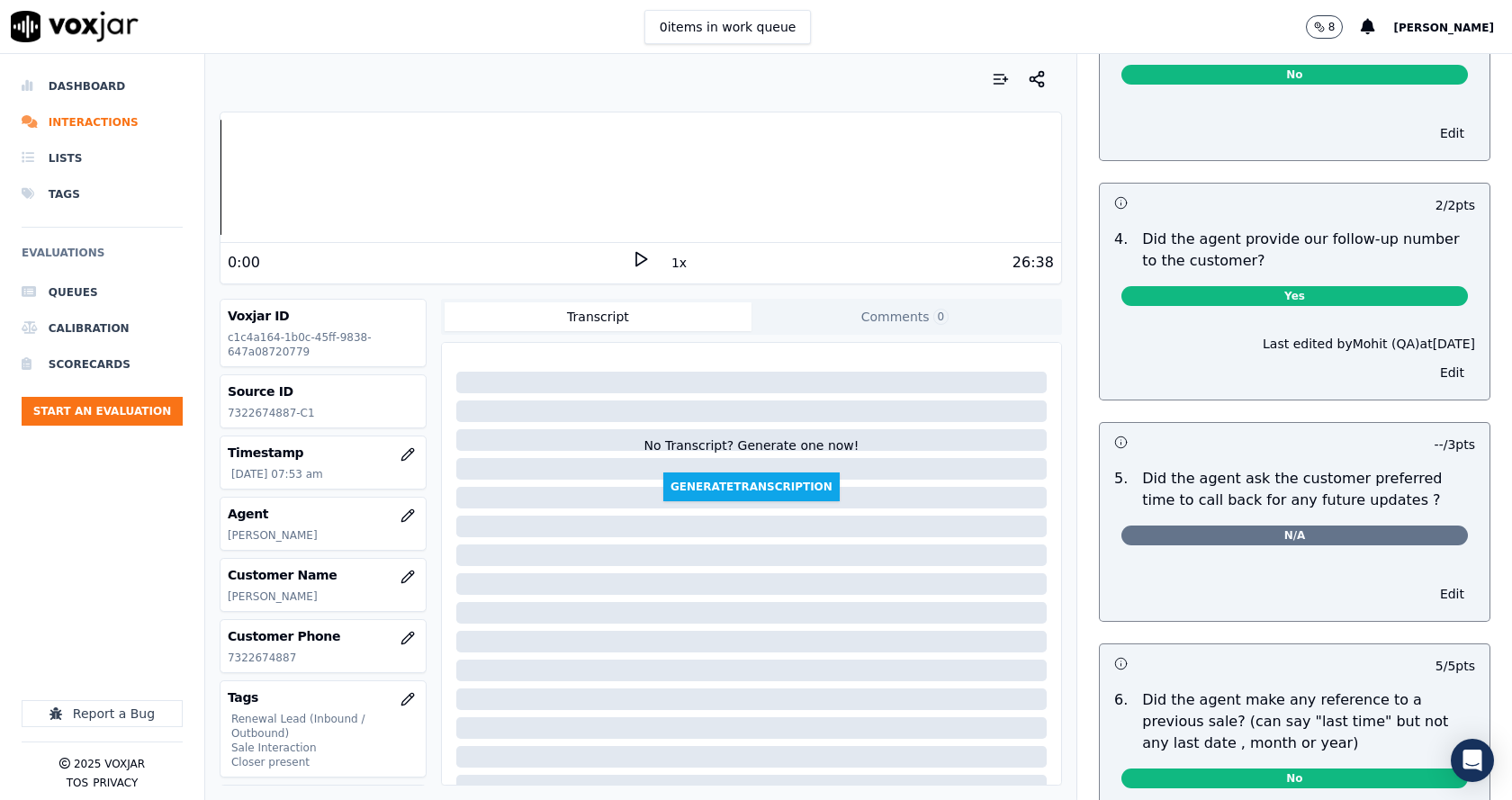
scroll to position [4710, 0]
